Goal: Task Accomplishment & Management: Manage account settings

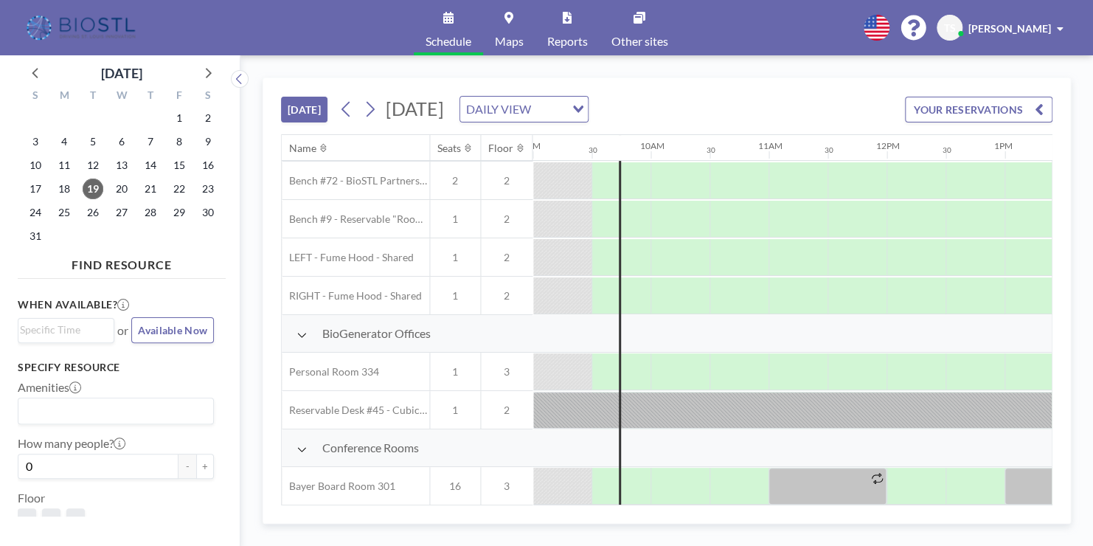
scroll to position [112, 1062]
click at [238, 76] on icon at bounding box center [240, 79] width 10 height 15
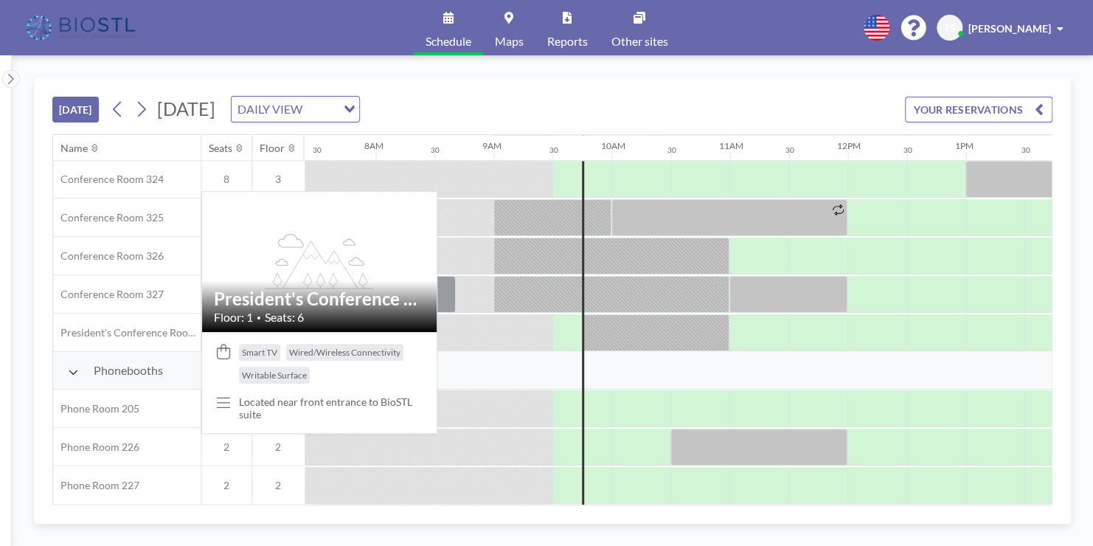
scroll to position [618, 873]
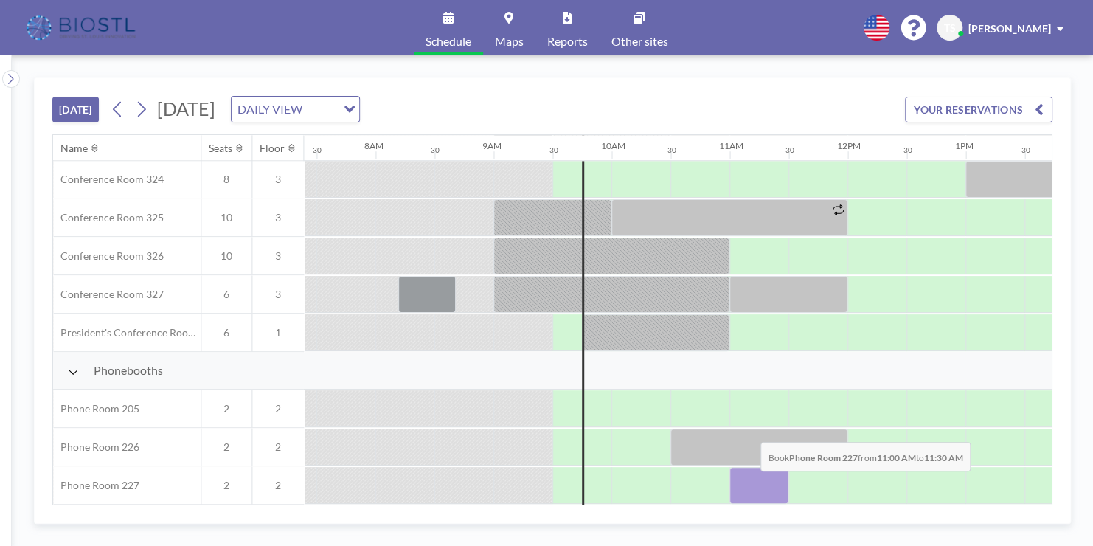
click at [749, 481] on div at bounding box center [759, 485] width 59 height 37
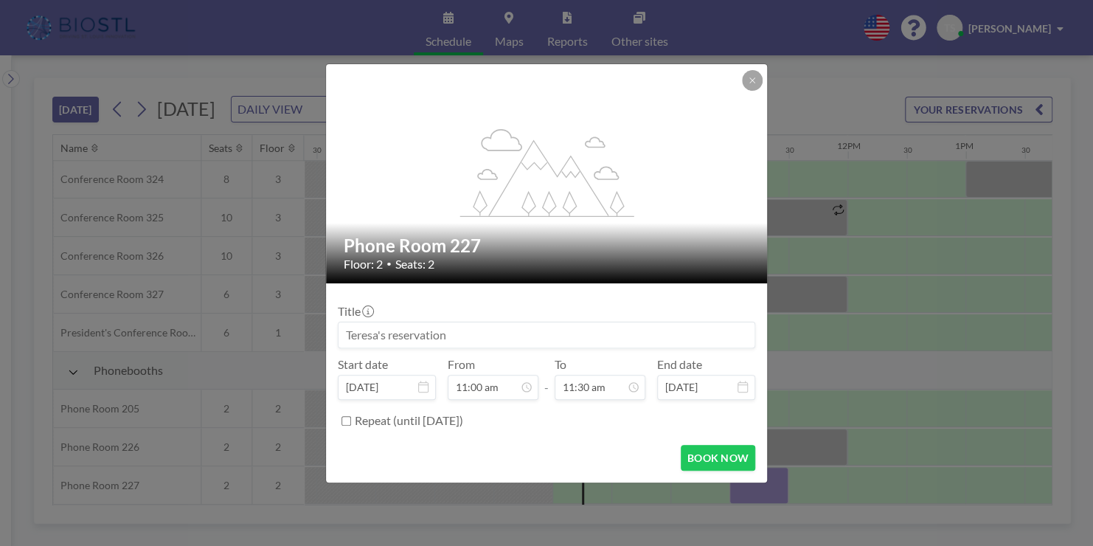
click at [542, 331] on input at bounding box center [547, 334] width 416 height 25
drag, startPoint x: 463, startPoint y: 336, endPoint x: 280, endPoint y: 334, distance: 183.0
click at [280, 334] on div "flex-grow: 1.2; Phone Room 227 Floor: 2 • Seats: 2 Title Start date [DATE] From…" at bounding box center [546, 273] width 1093 height 546
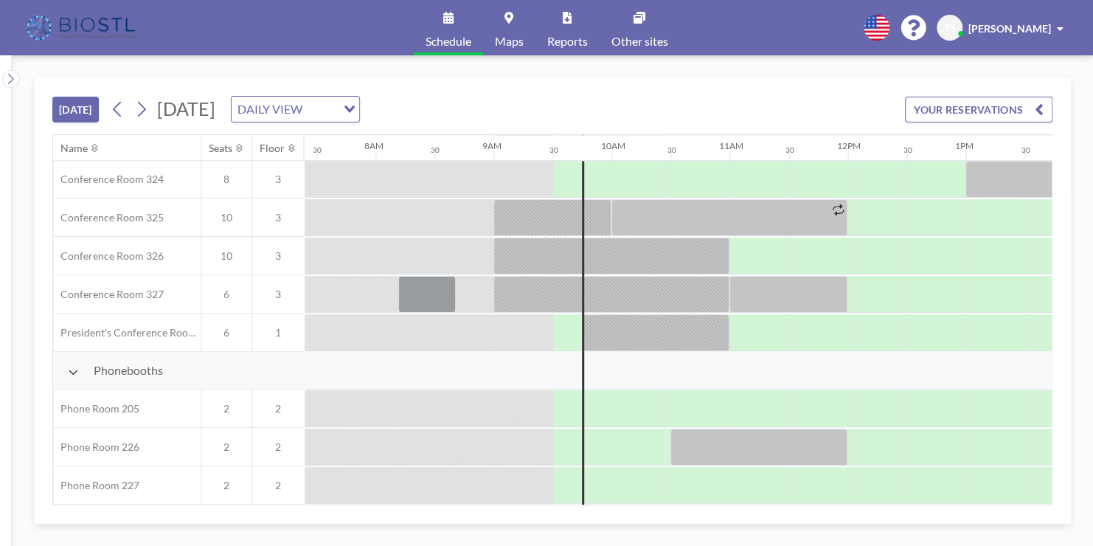
click at [223, 298] on div "6" at bounding box center [227, 294] width 52 height 38
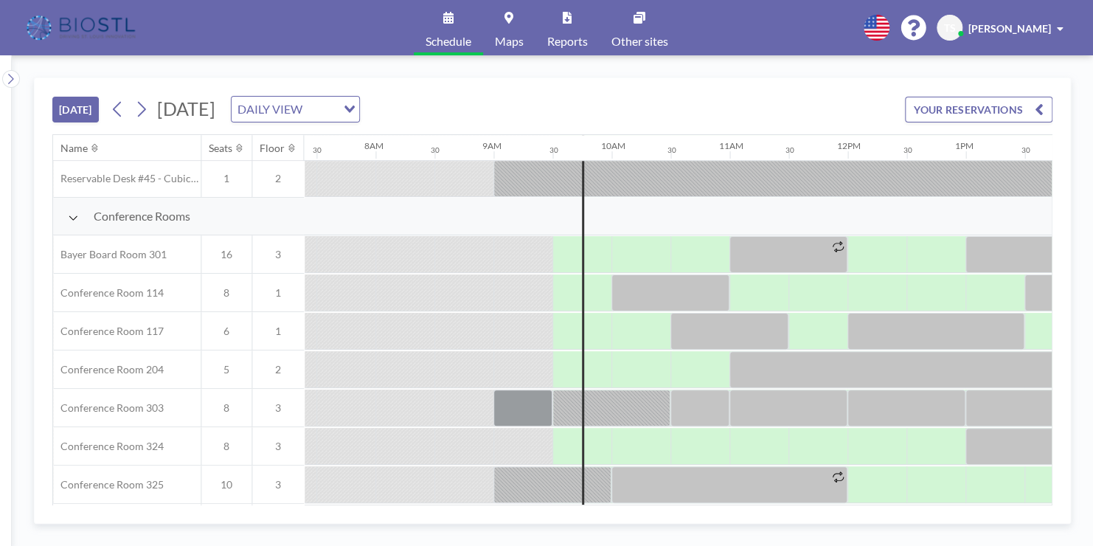
scroll to position [347, 873]
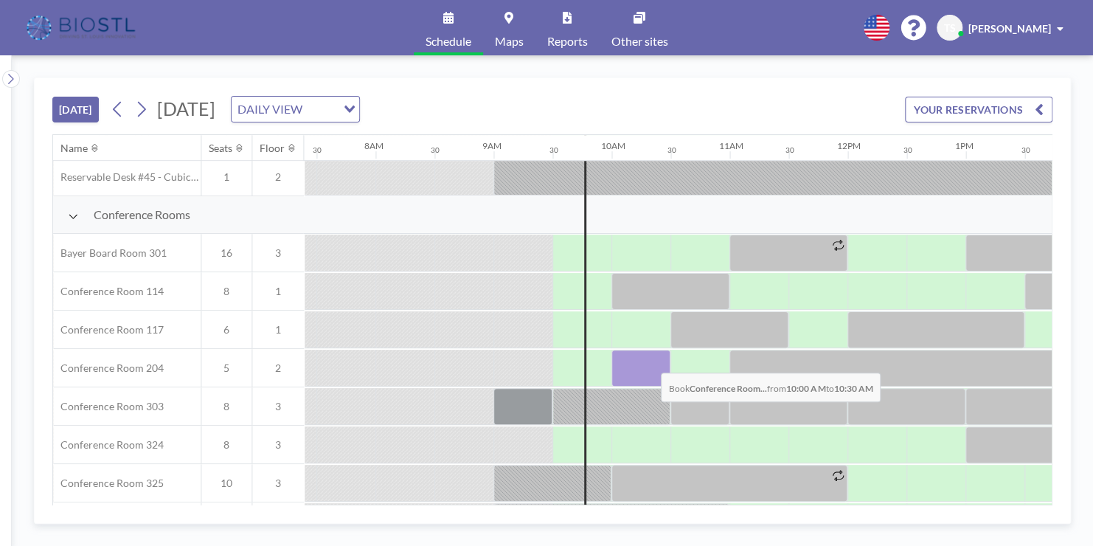
click at [649, 361] on div at bounding box center [641, 368] width 59 height 37
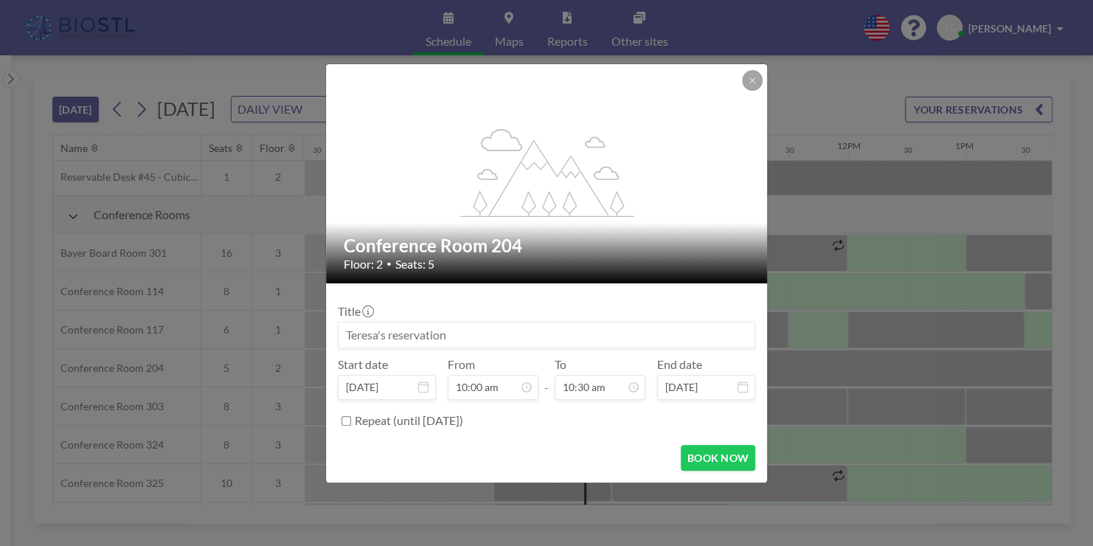
drag, startPoint x: 466, startPoint y: 336, endPoint x: 309, endPoint y: 330, distance: 156.6
click at [309, 330] on div "flex-grow: 1.2; Conference Room 204 Floor: 2 • Seats: 5 Title Start date [DATE]…" at bounding box center [546, 273] width 1093 height 546
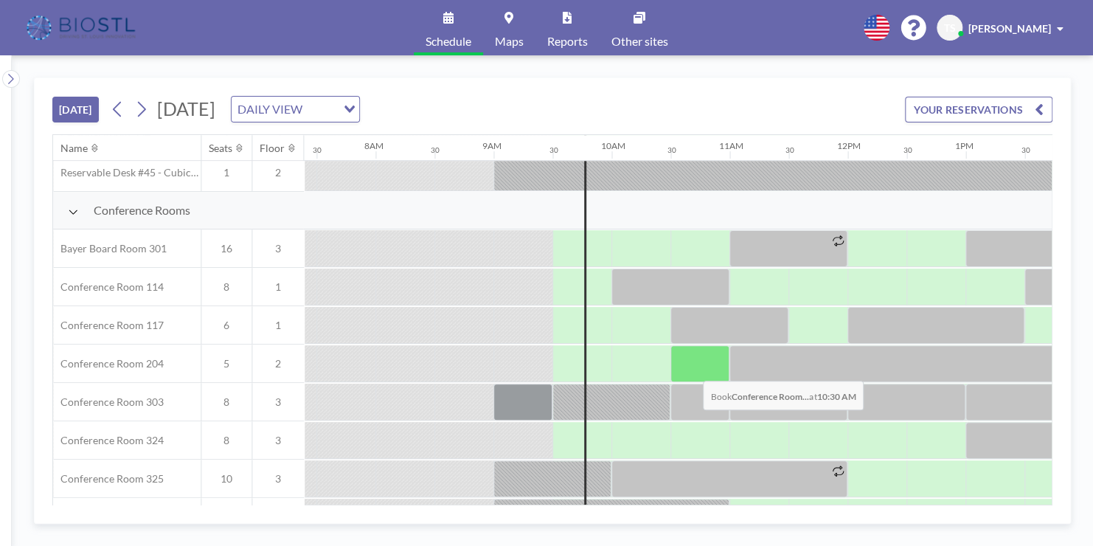
scroll to position [415, 873]
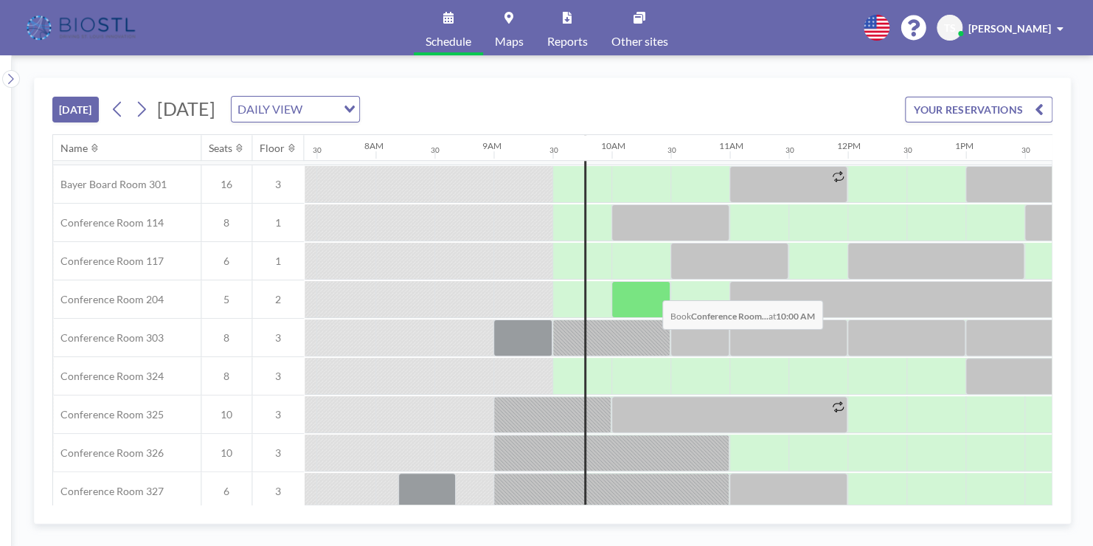
click at [651, 288] on div at bounding box center [641, 299] width 59 height 37
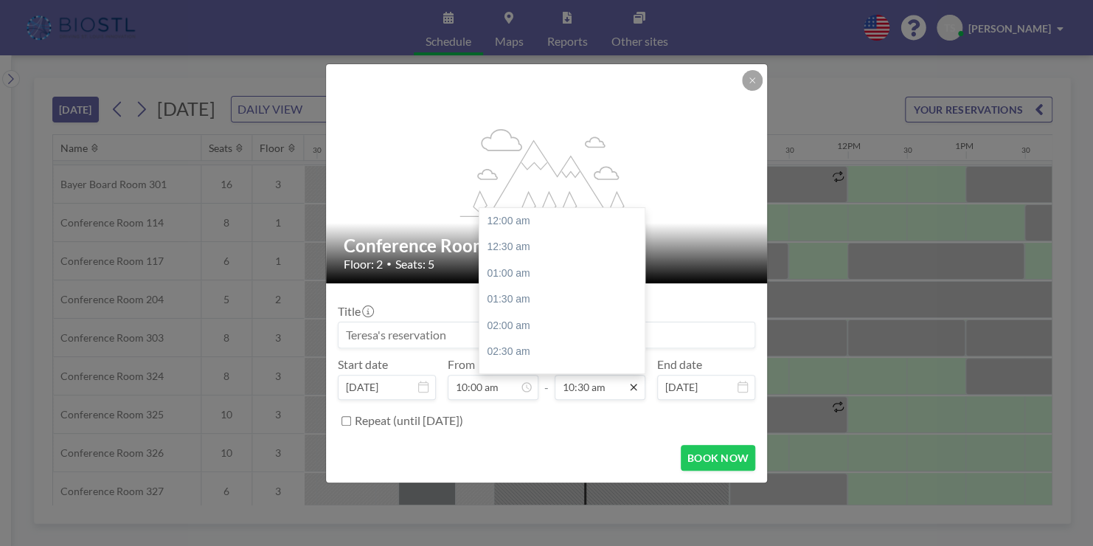
scroll to position [552, 0]
click at [606, 387] on input "10:30 am" at bounding box center [600, 387] width 91 height 25
click at [501, 247] on div "11:00 am" at bounding box center [566, 247] width 173 height 27
type input "11:00 am"
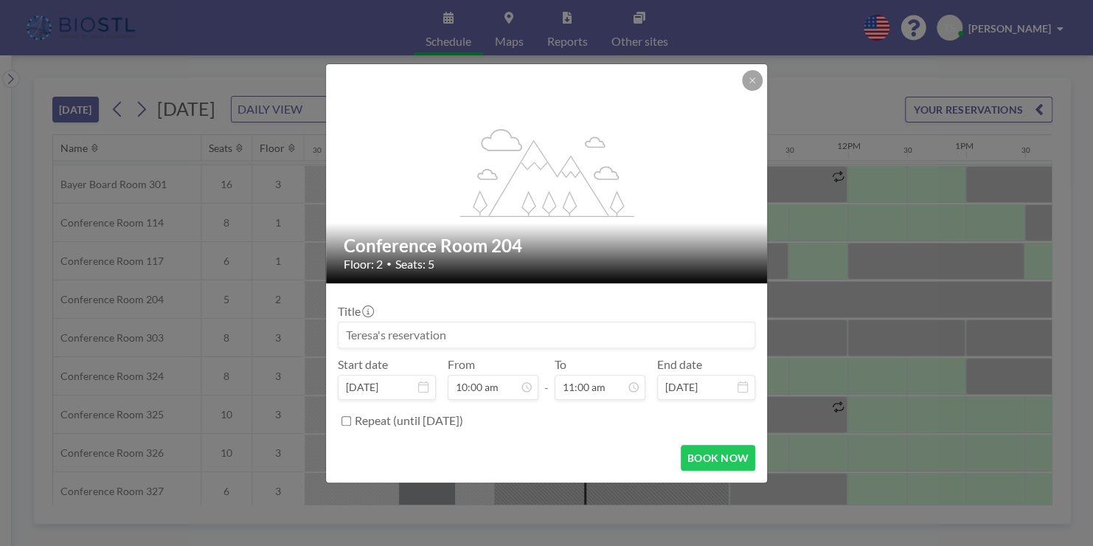
scroll to position [578, 0]
click at [384, 334] on input at bounding box center [547, 334] width 416 height 25
click at [396, 336] on input at bounding box center [547, 334] width 416 height 25
click at [390, 333] on input at bounding box center [547, 334] width 416 height 25
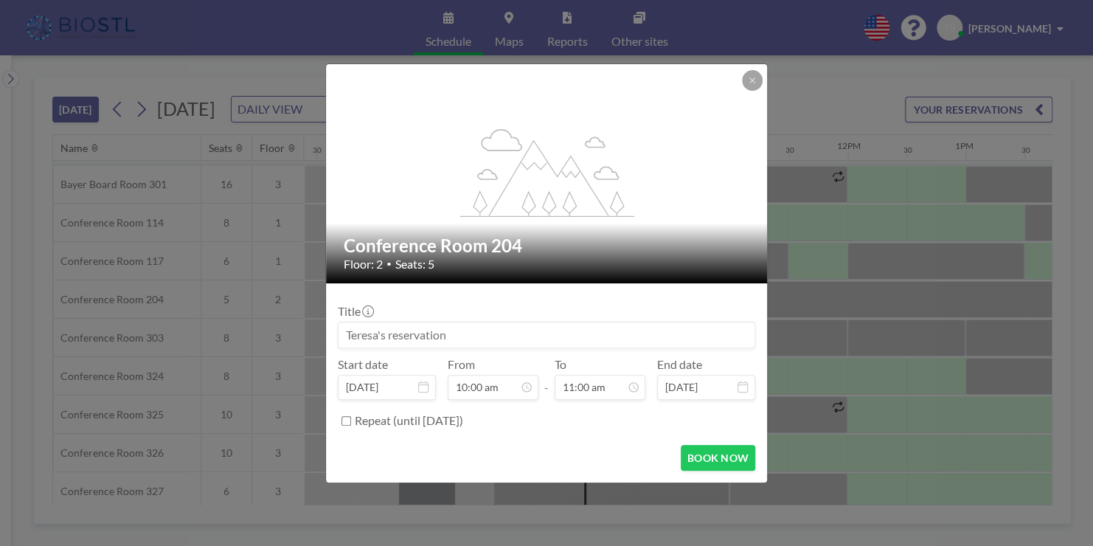
click at [476, 330] on input at bounding box center [547, 334] width 416 height 25
click at [457, 336] on input at bounding box center [547, 334] width 416 height 25
click at [731, 460] on button "BOOK NOW" at bounding box center [718, 458] width 75 height 26
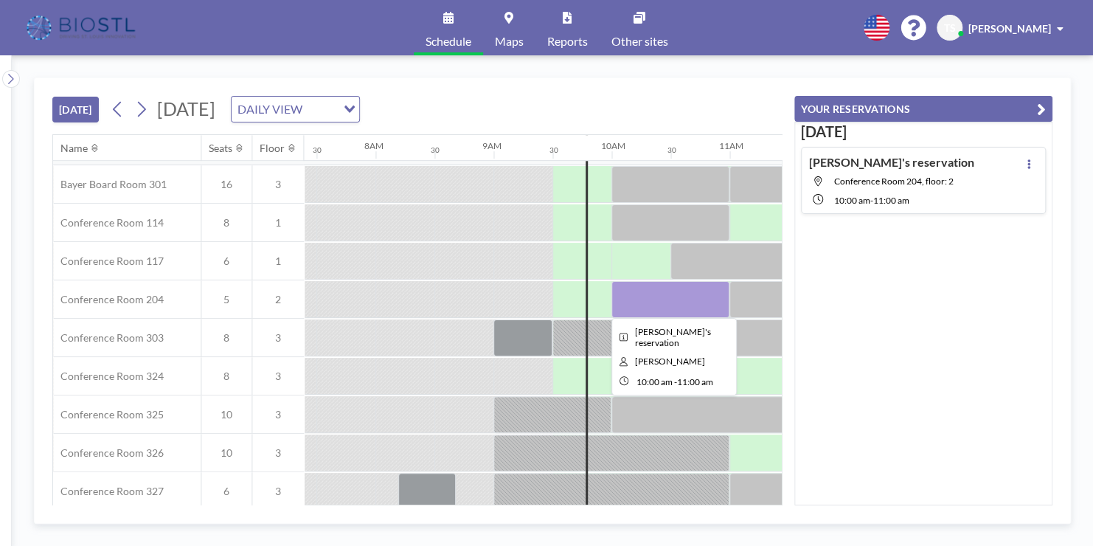
click at [649, 297] on div at bounding box center [671, 299] width 118 height 37
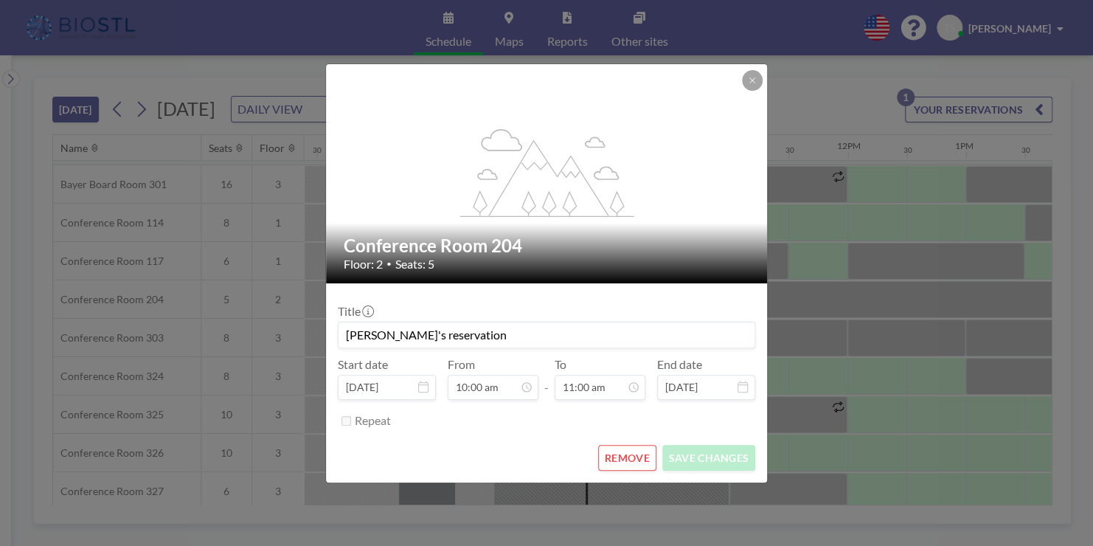
drag, startPoint x: 446, startPoint y: 340, endPoint x: 325, endPoint y: 330, distance: 121.4
click at [326, 330] on form "Title [PERSON_NAME]'s reservation Start date [DATE] From 10:00 am - To 11:00 am…" at bounding box center [546, 382] width 441 height 199
type input "Myonid"
click at [703, 452] on button "SAVE CHANGES" at bounding box center [709, 458] width 93 height 26
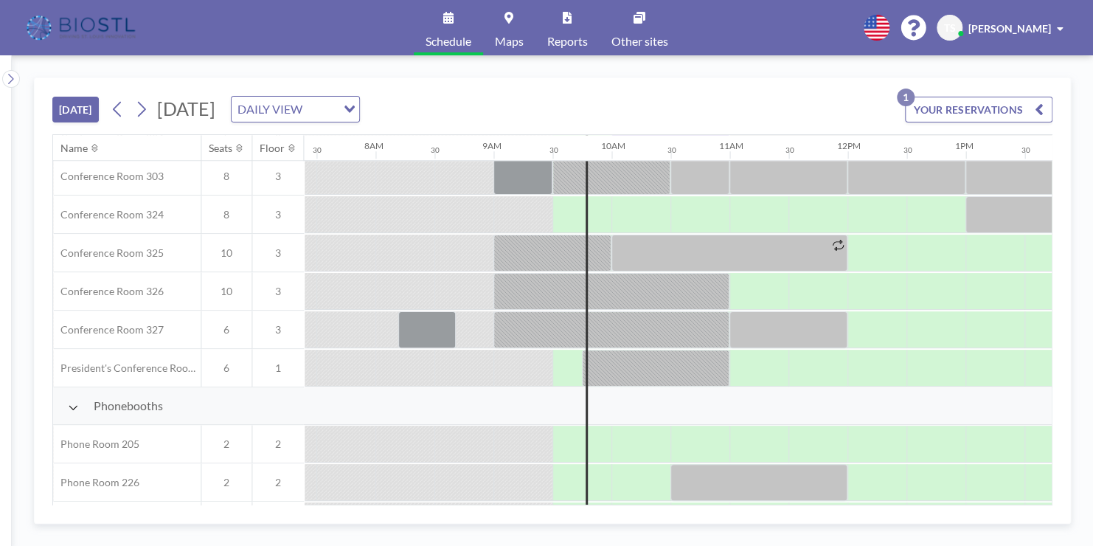
scroll to position [618, 873]
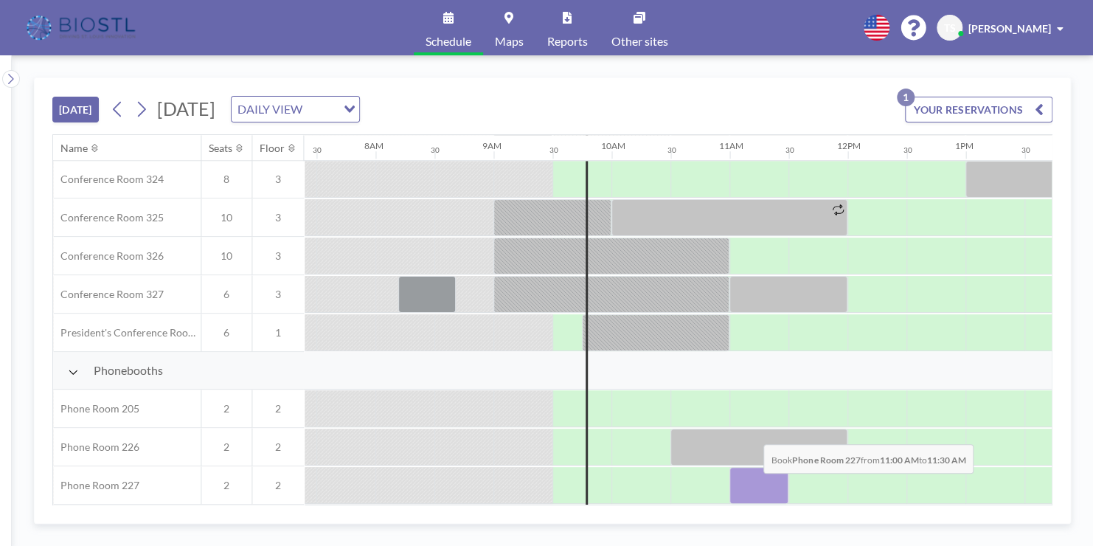
click at [752, 483] on div at bounding box center [759, 485] width 59 height 37
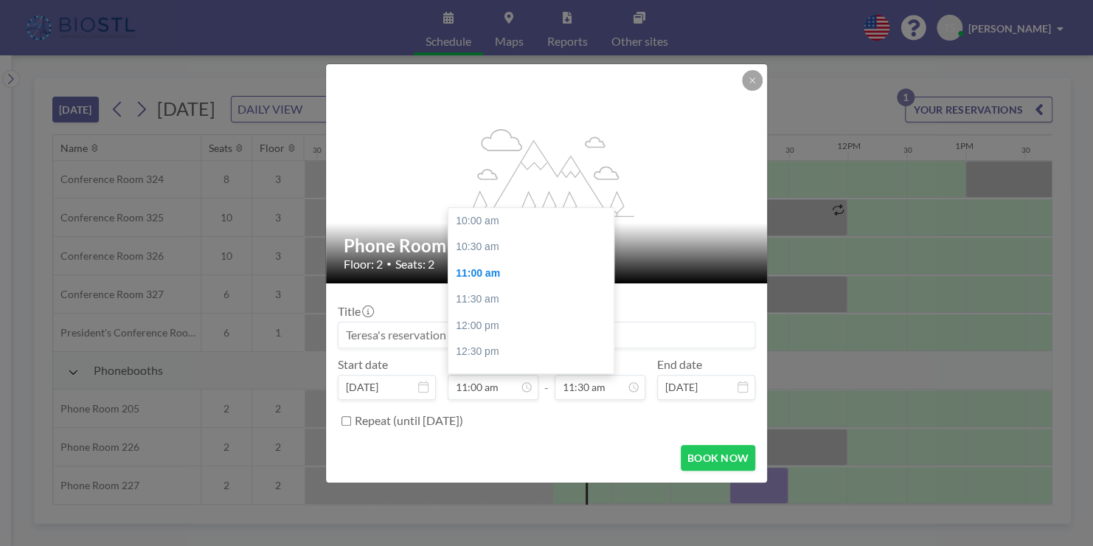
scroll to position [52, 0]
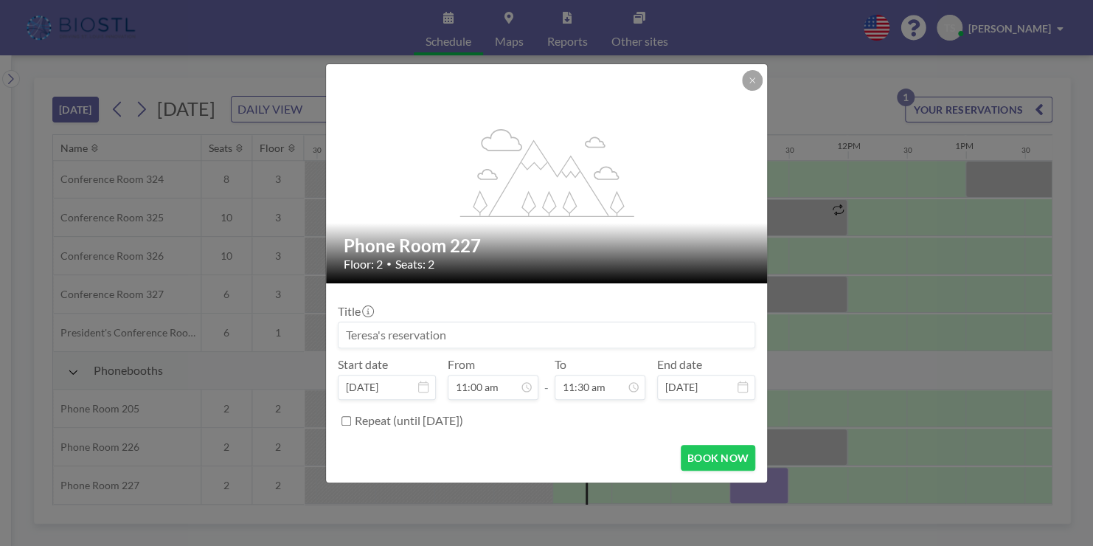
drag, startPoint x: 549, startPoint y: 338, endPoint x: 352, endPoint y: 333, distance: 197.1
click at [352, 333] on input at bounding box center [547, 334] width 416 height 25
click at [709, 457] on button "BOOK NOW" at bounding box center [718, 458] width 75 height 26
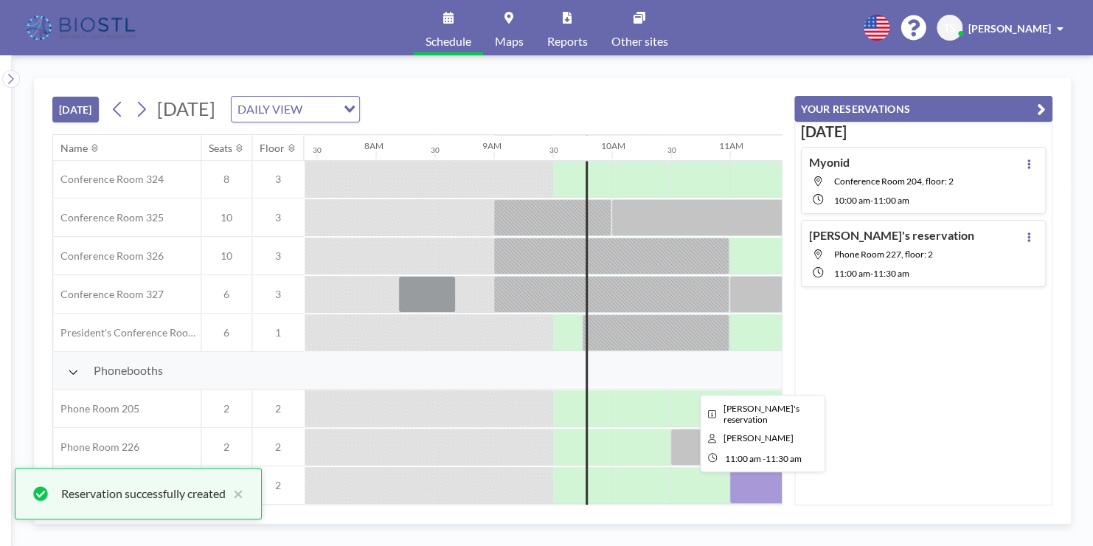
click at [768, 477] on div at bounding box center [759, 485] width 59 height 37
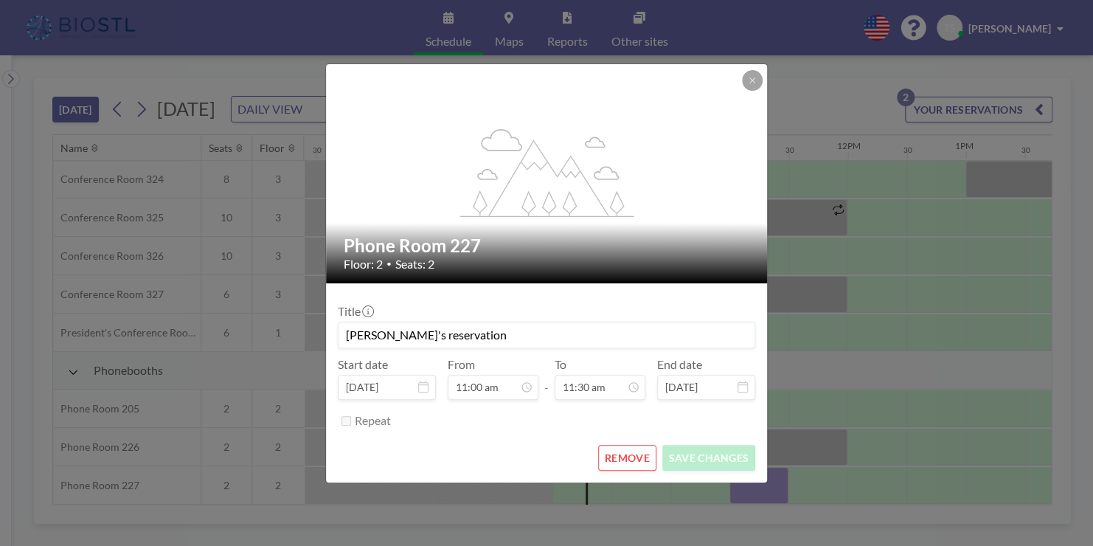
drag, startPoint x: 460, startPoint y: 331, endPoint x: 308, endPoint y: 333, distance: 152.8
click at [308, 333] on div "flex-grow: 1.2; Phone Room 227 Floor: 2 • Seats: 2 Title [PERSON_NAME]'s reserv…" at bounding box center [546, 273] width 1093 height 546
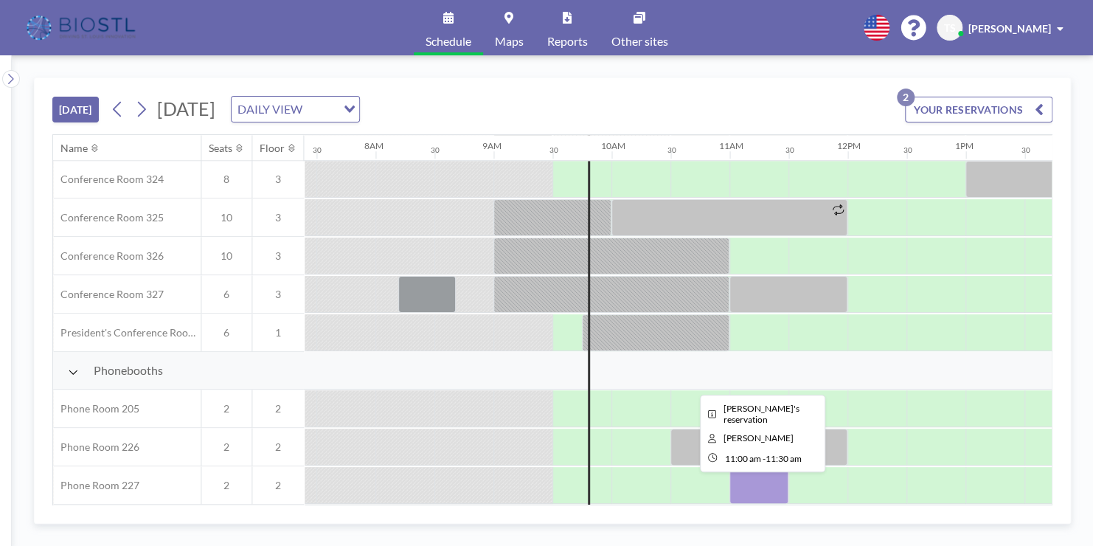
click at [743, 481] on div at bounding box center [759, 485] width 59 height 37
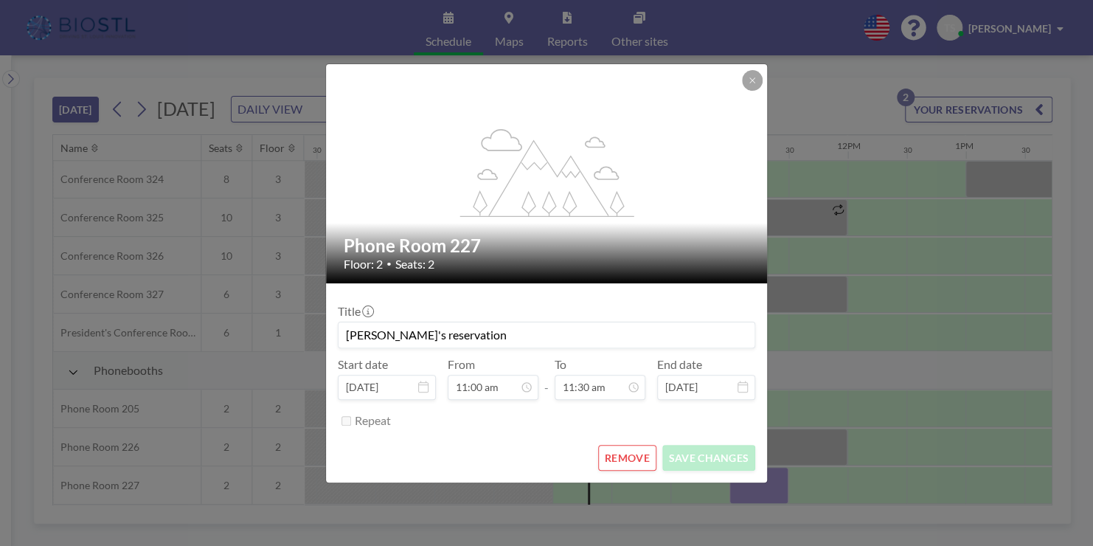
scroll to position [604, 0]
click at [457, 332] on input "[PERSON_NAME]'s reservation" at bounding box center [547, 334] width 416 height 25
drag, startPoint x: 457, startPoint y: 332, endPoint x: 317, endPoint y: 340, distance: 139.7
click at [317, 340] on div "flex-grow: 1.2; Phone Room 227 Floor: 2 • Seats: 2 Title [PERSON_NAME]'s reserv…" at bounding box center [546, 273] width 1093 height 546
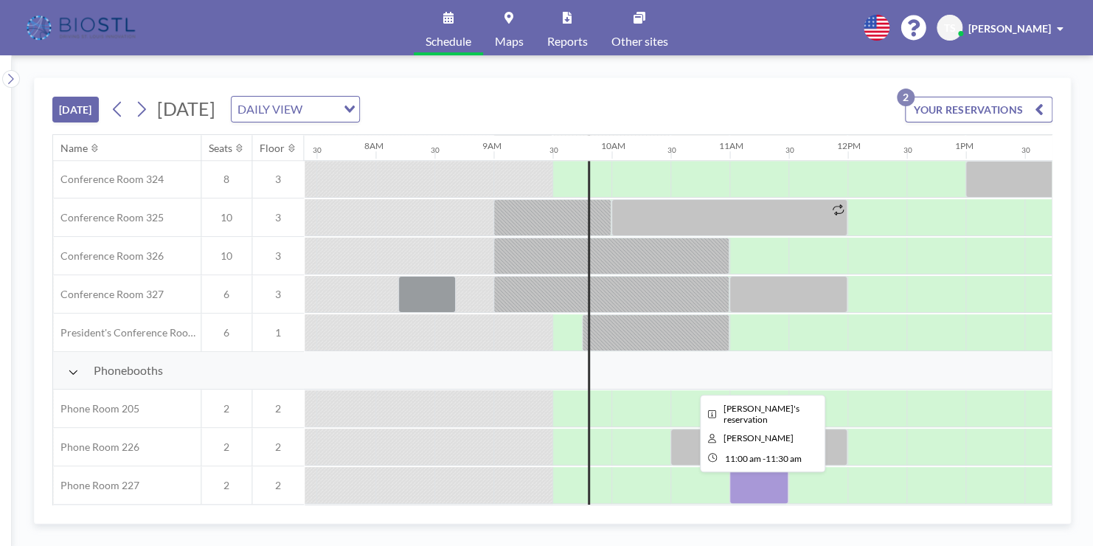
click at [764, 482] on div at bounding box center [759, 485] width 59 height 37
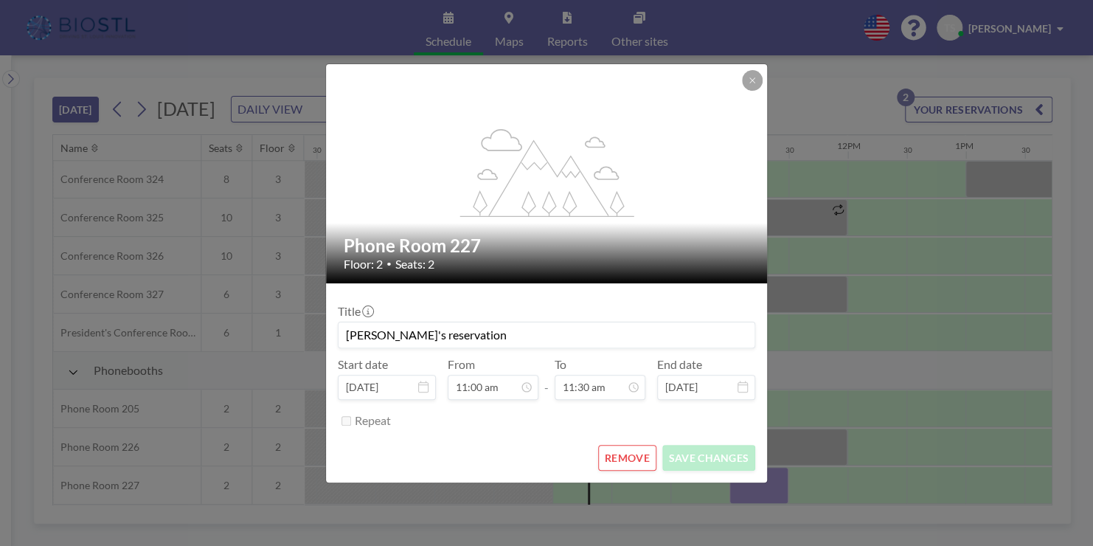
click at [764, 482] on div "flex-grow: 1.2; Phone Room 227 Floor: 2 • Seats: 2 Title [PERSON_NAME]'s reserv…" at bounding box center [546, 273] width 443 height 420
click at [483, 340] on input "[PERSON_NAME]'s reservation" at bounding box center [547, 334] width 416 height 25
type input "T"
type input "Myonid"
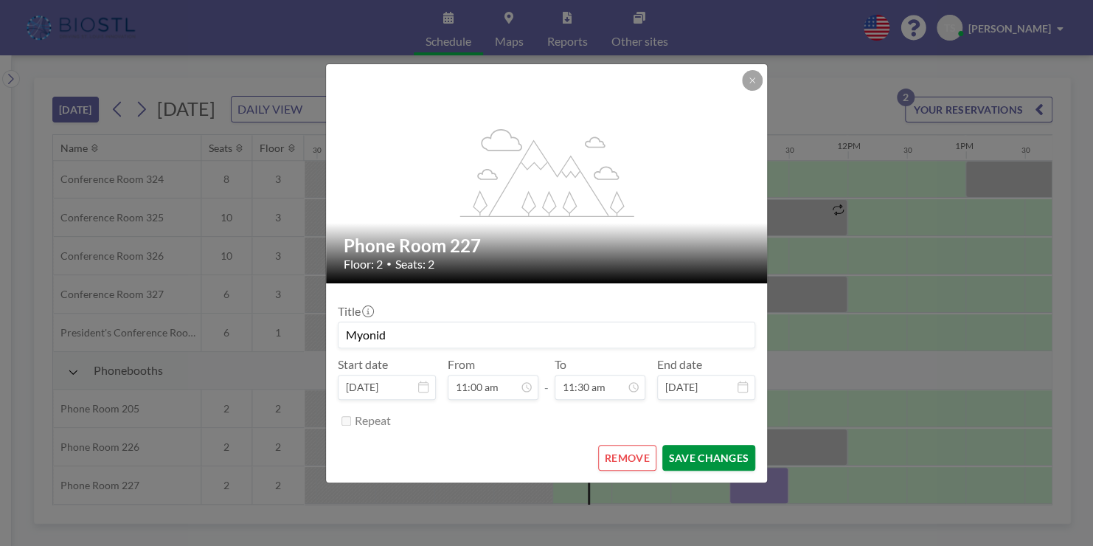
click at [711, 455] on button "SAVE CHANGES" at bounding box center [709, 458] width 93 height 26
